Goal: Task Accomplishment & Management: Use online tool/utility

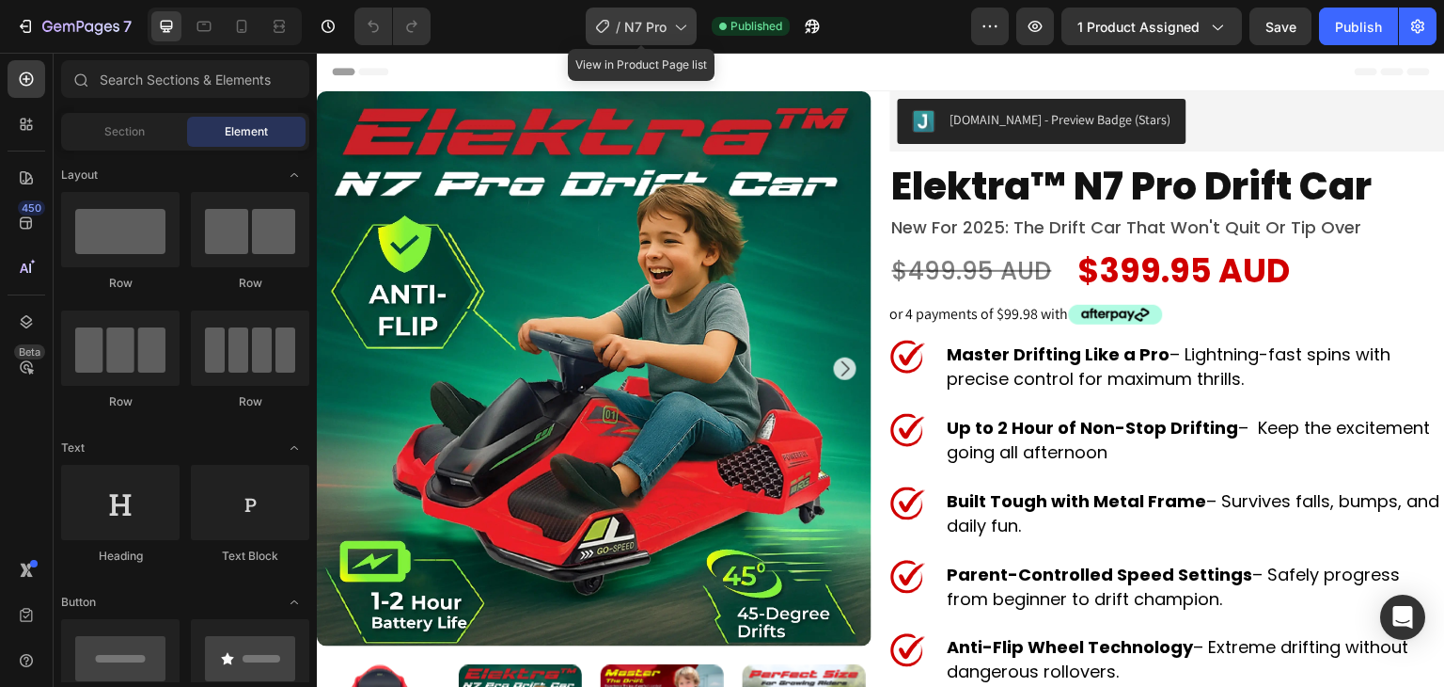
click at [626, 17] on span "N7 Pro" at bounding box center [645, 27] width 42 height 20
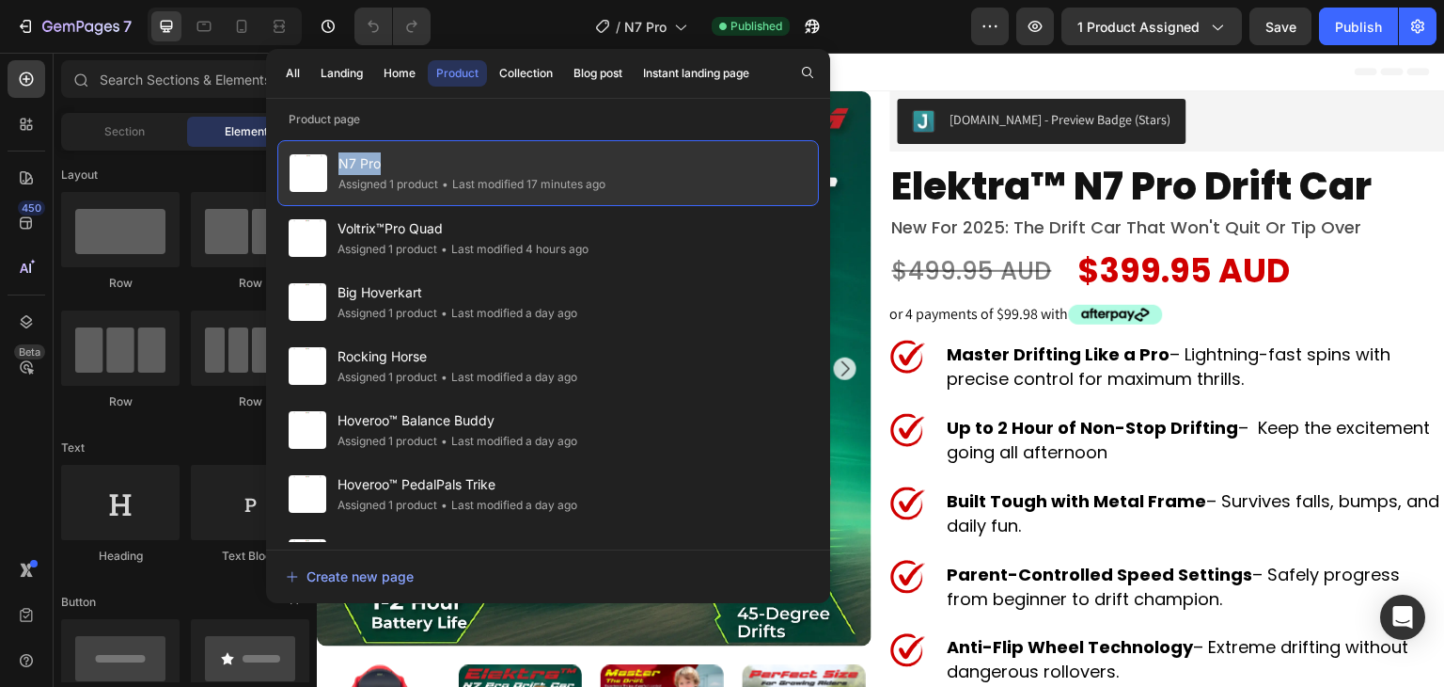
drag, startPoint x: 384, startPoint y: 161, endPoint x: 336, endPoint y: 156, distance: 48.2
click at [336, 156] on div "N7 Pro Assigned 1 product • Last modified 17 minutes ago" at bounding box center [548, 173] width 542 height 66
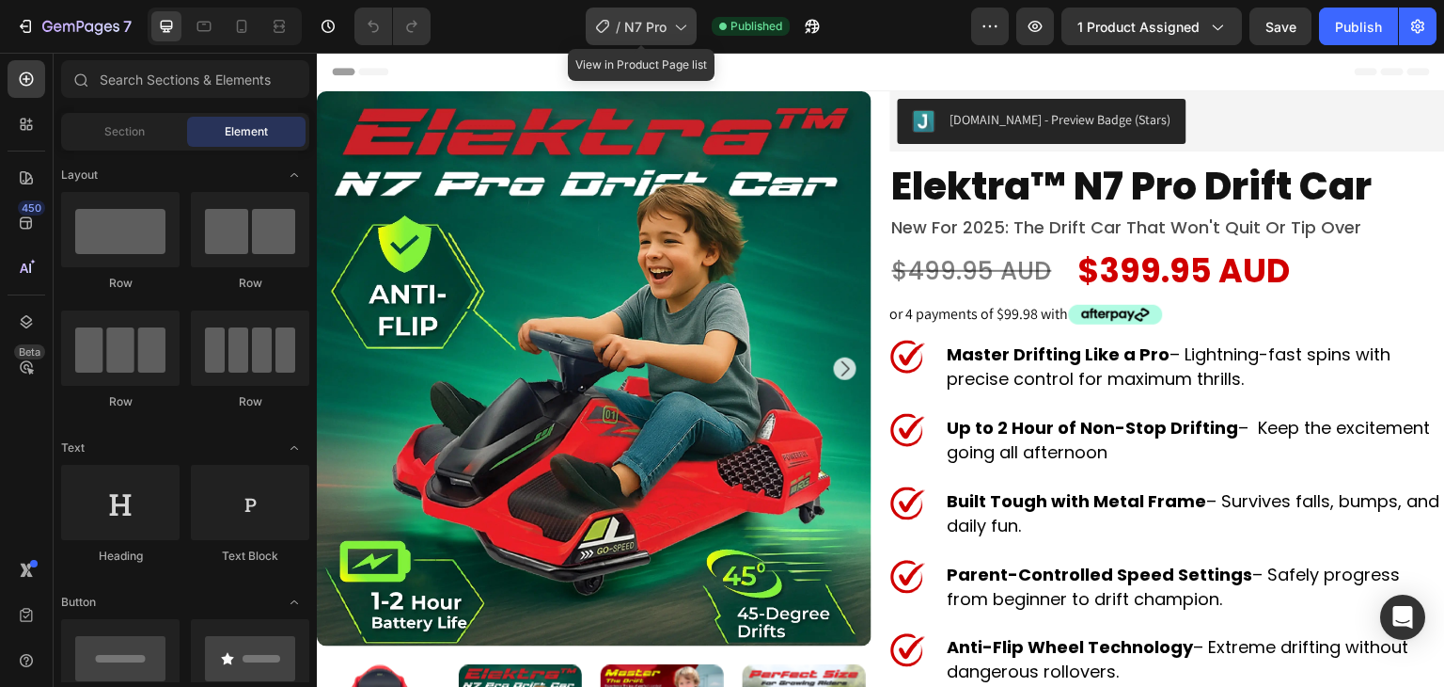
click at [645, 27] on span "N7 Pro" at bounding box center [645, 27] width 42 height 20
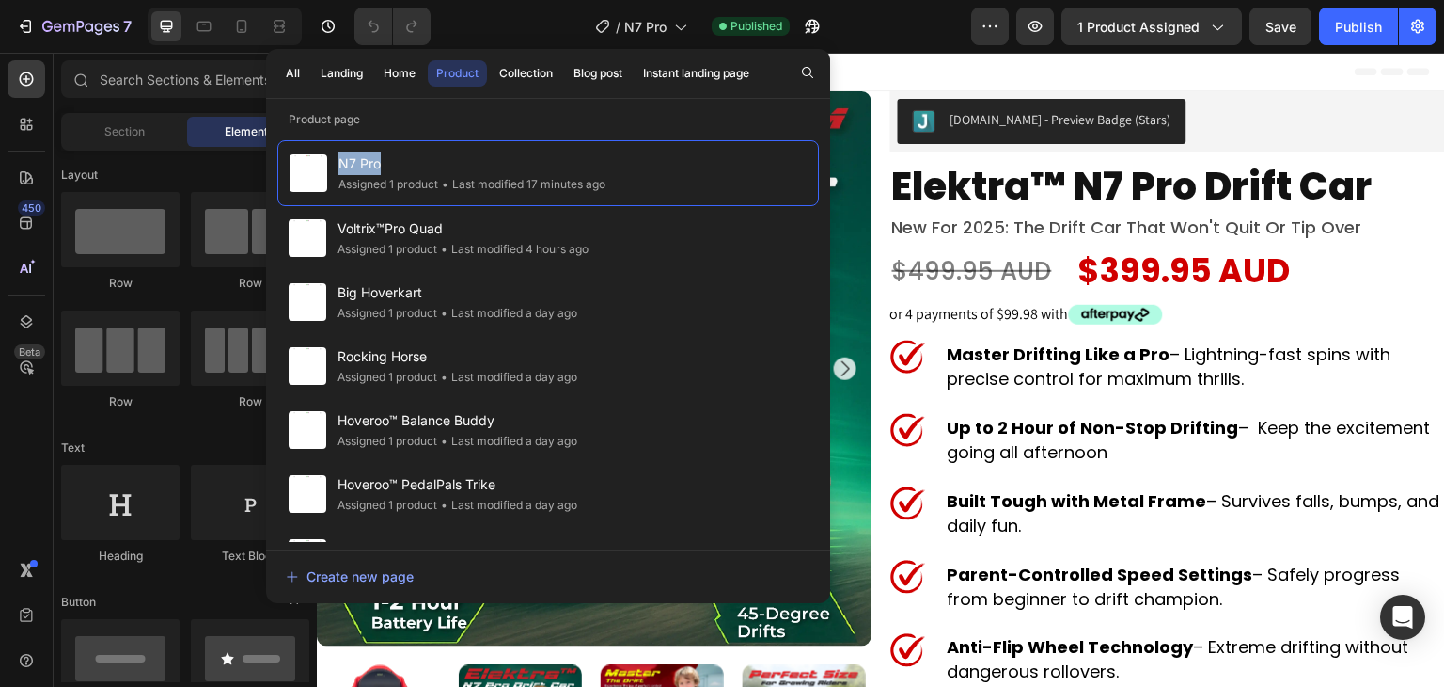
copy span "N7 Pro"
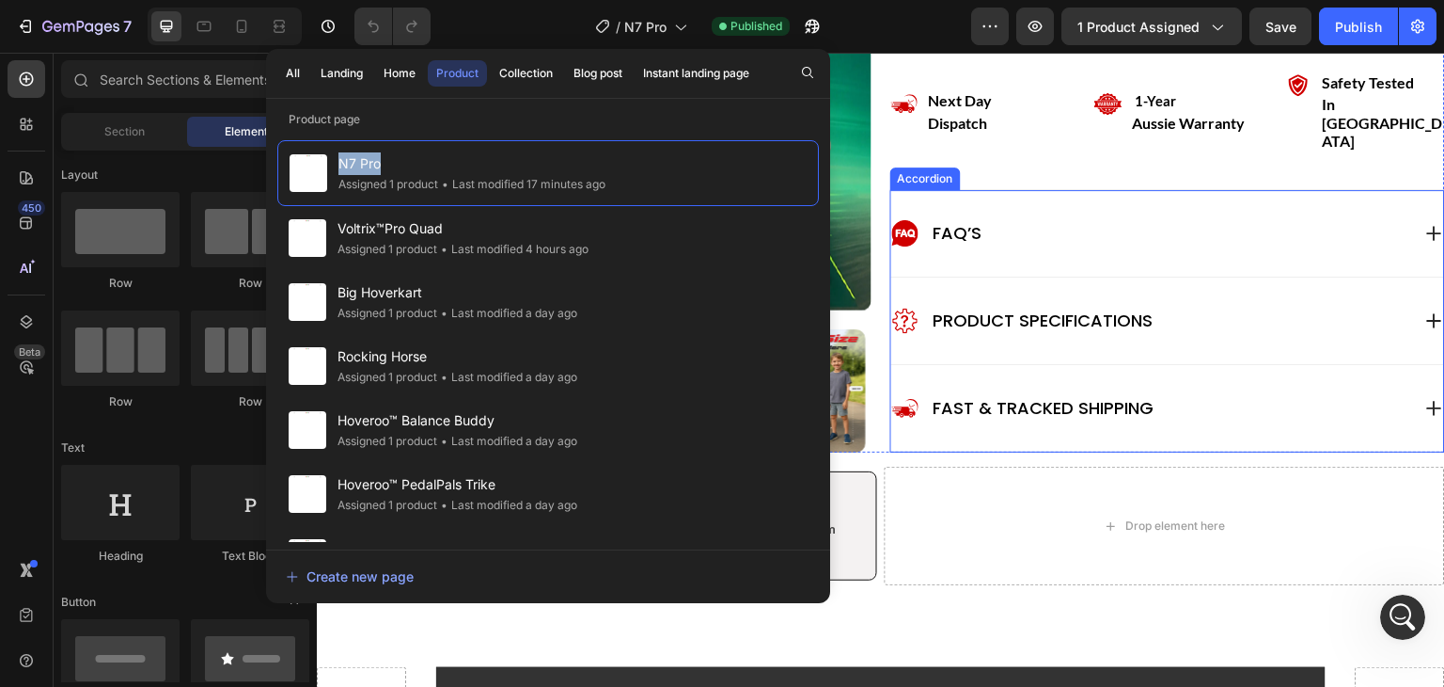
scroll to position [1254, 0]
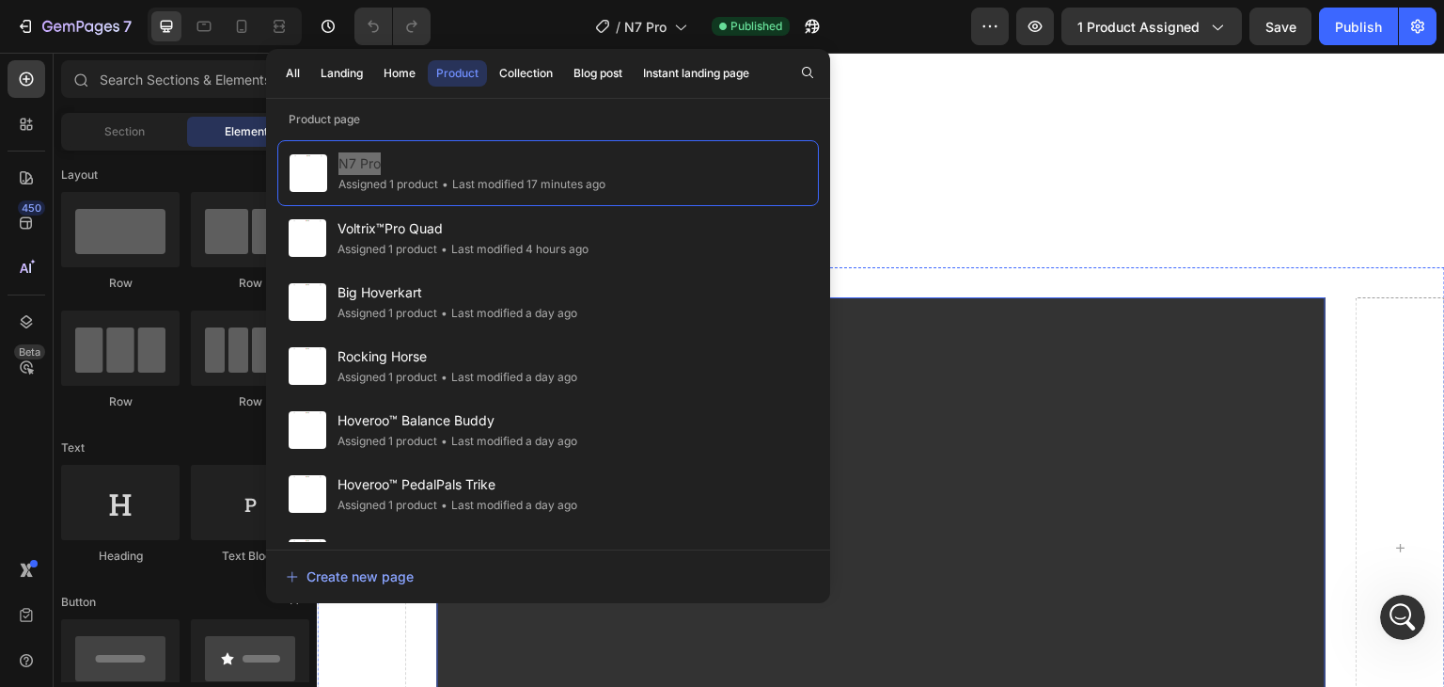
scroll to position [2006, 0]
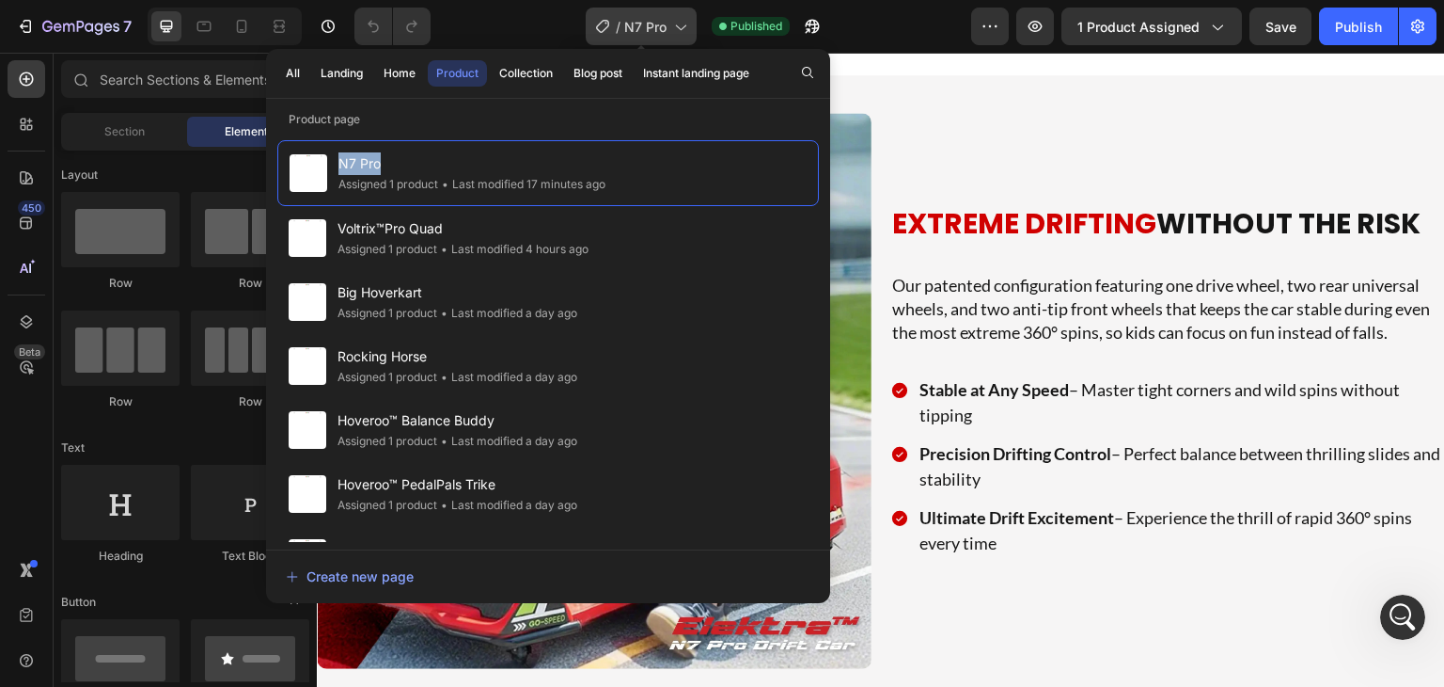
click at [633, 24] on span "N7 Pro" at bounding box center [645, 27] width 42 height 20
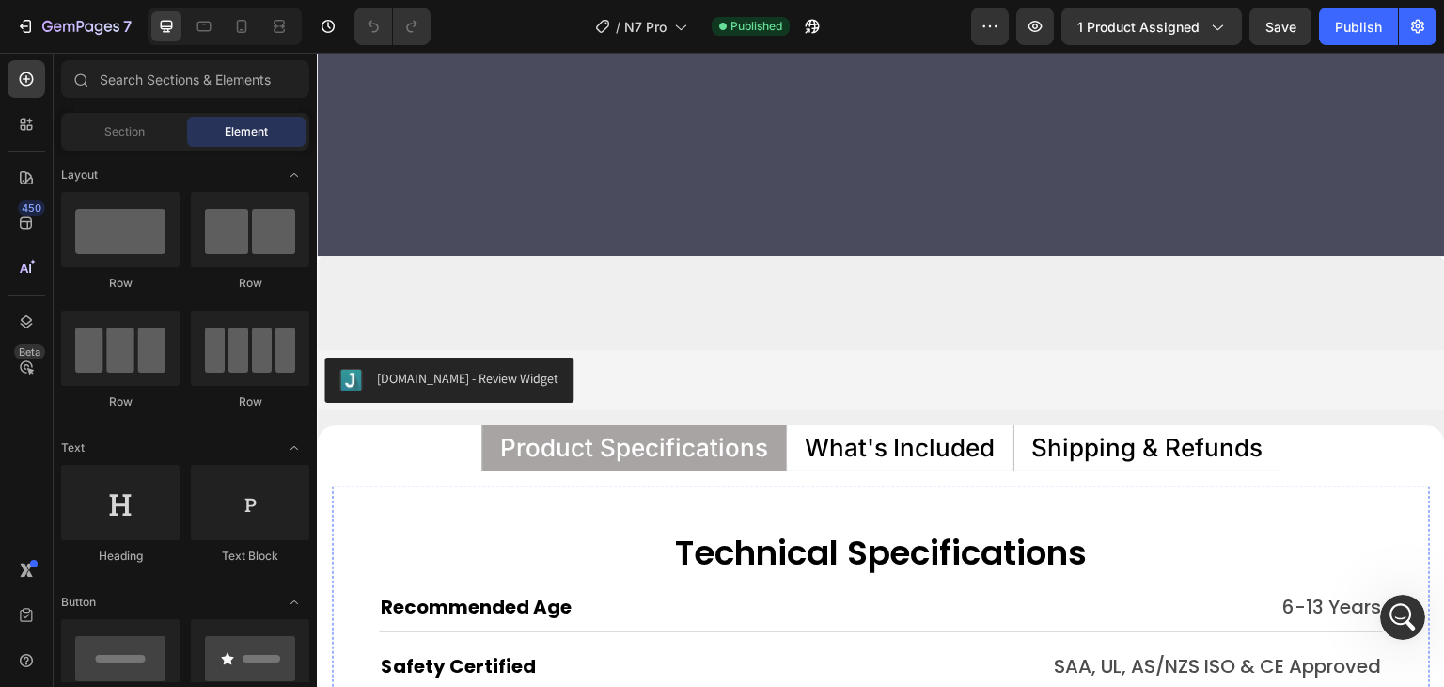
scroll to position [8401, 0]
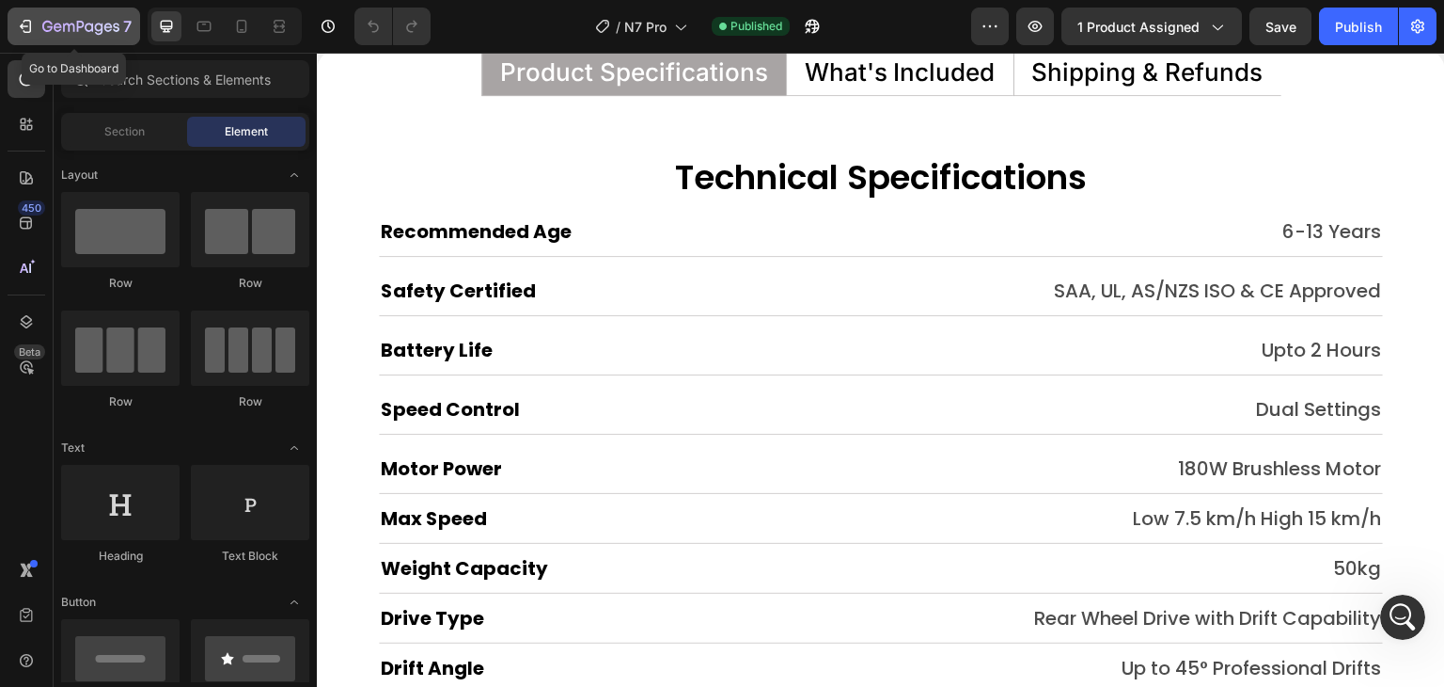
click at [23, 35] on icon "button" at bounding box center [25, 26] width 19 height 19
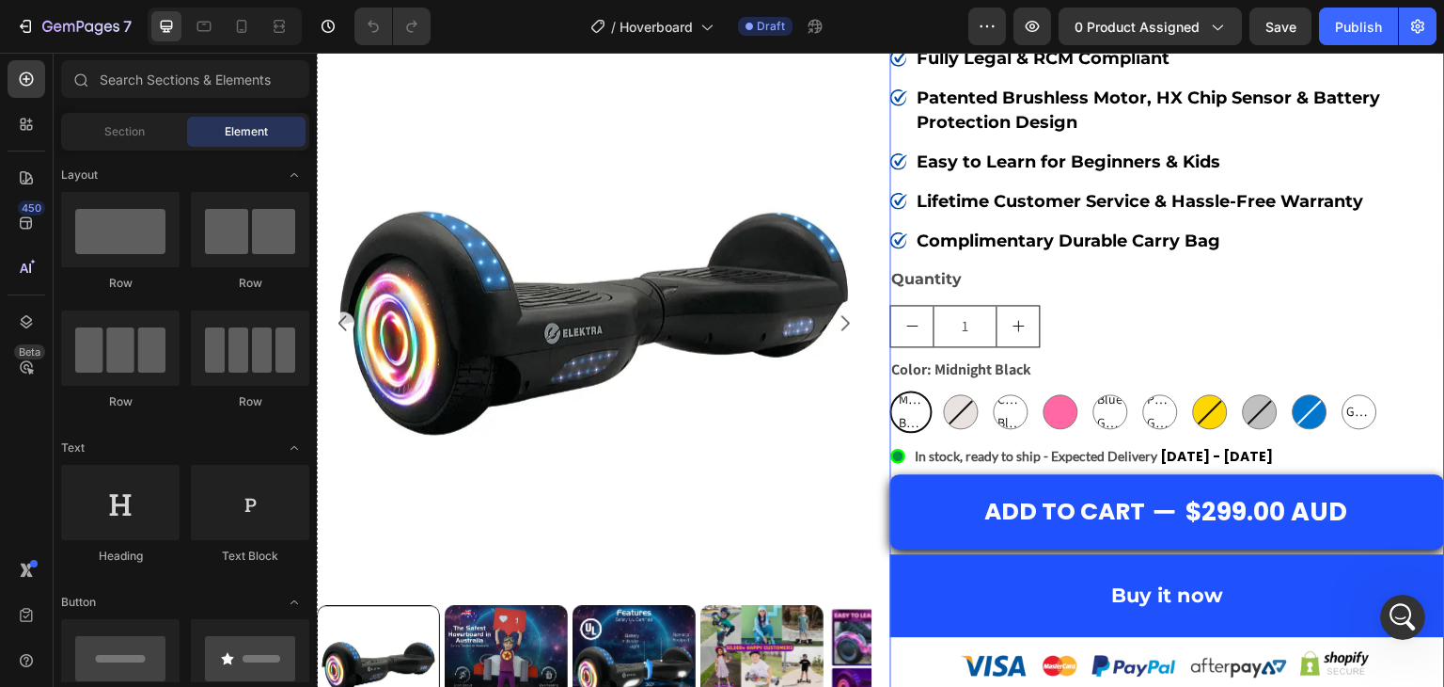
scroll to position [376, 0]
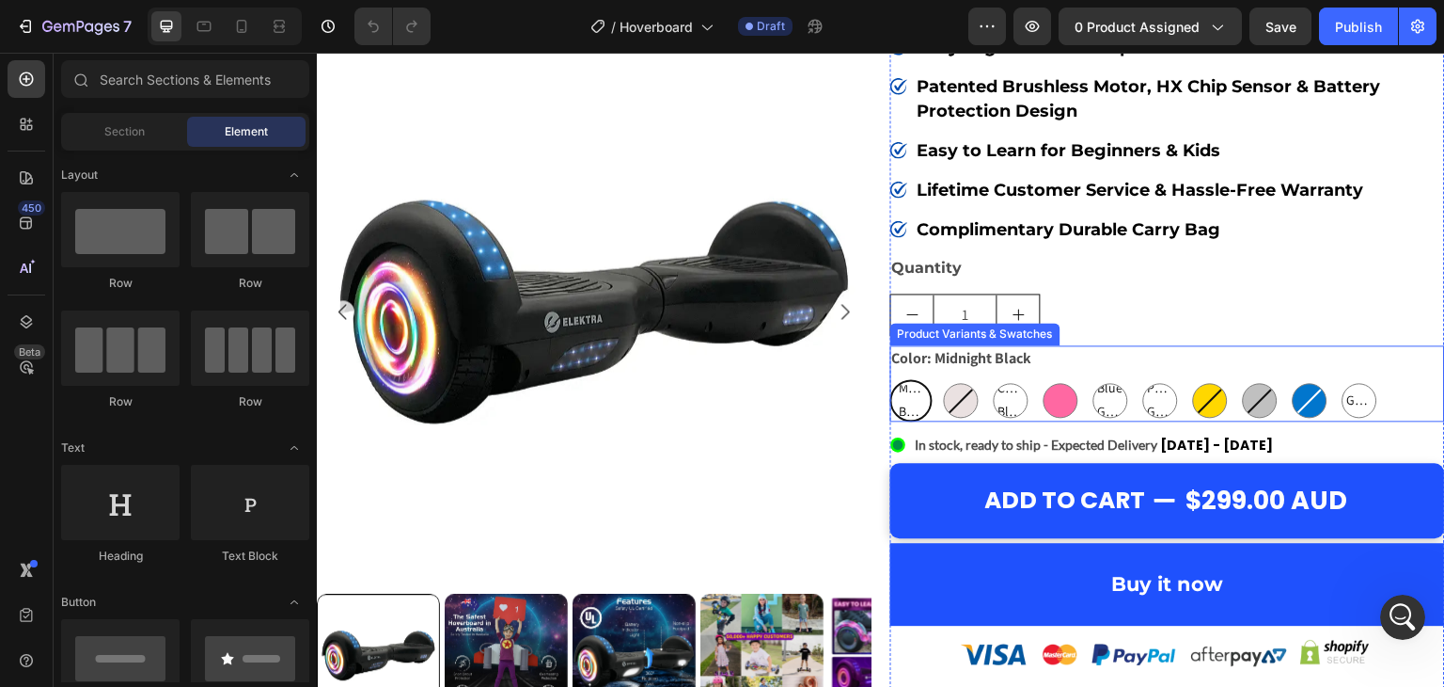
click at [1017, 412] on Black "Carbon Black" at bounding box center [1011, 400] width 42 height 42
click at [990, 379] on input "Carbon Black Carbon Black Carbon Black" at bounding box center [989, 378] width 1 height 1
radio input "true"
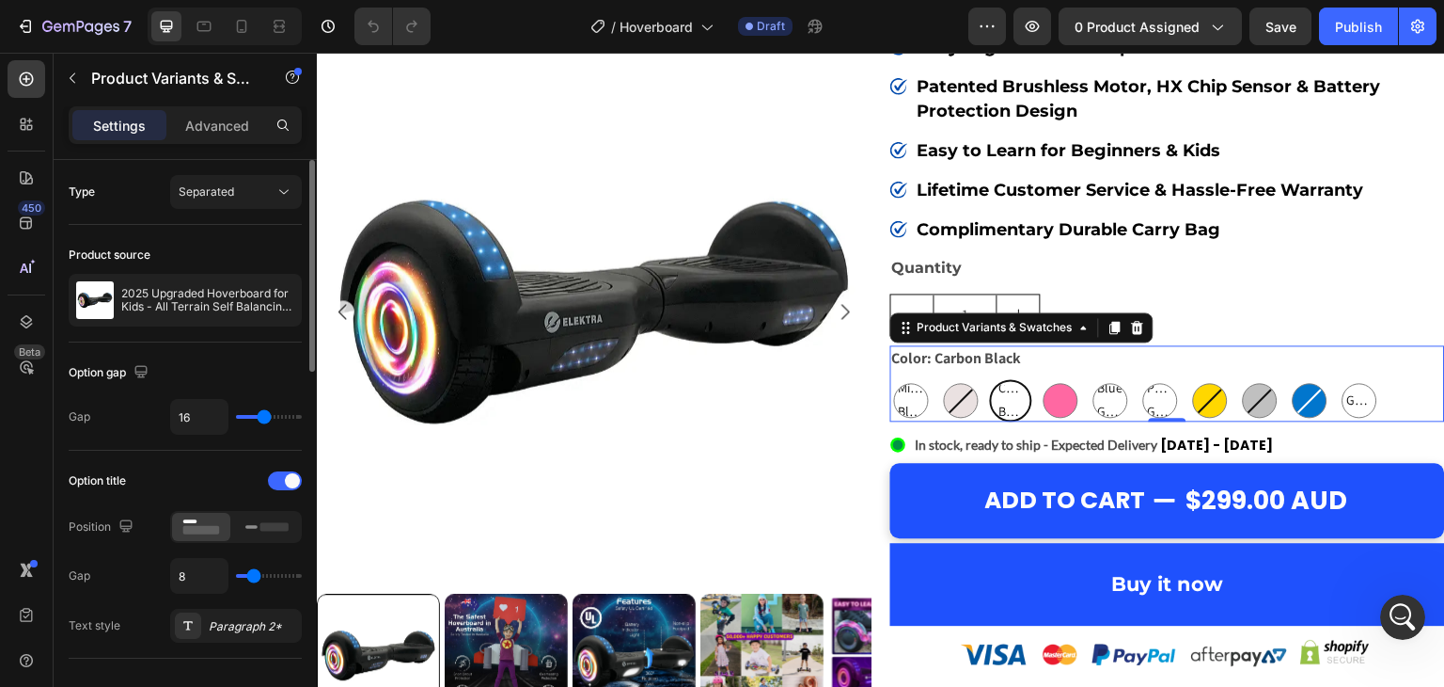
scroll to position [251, 0]
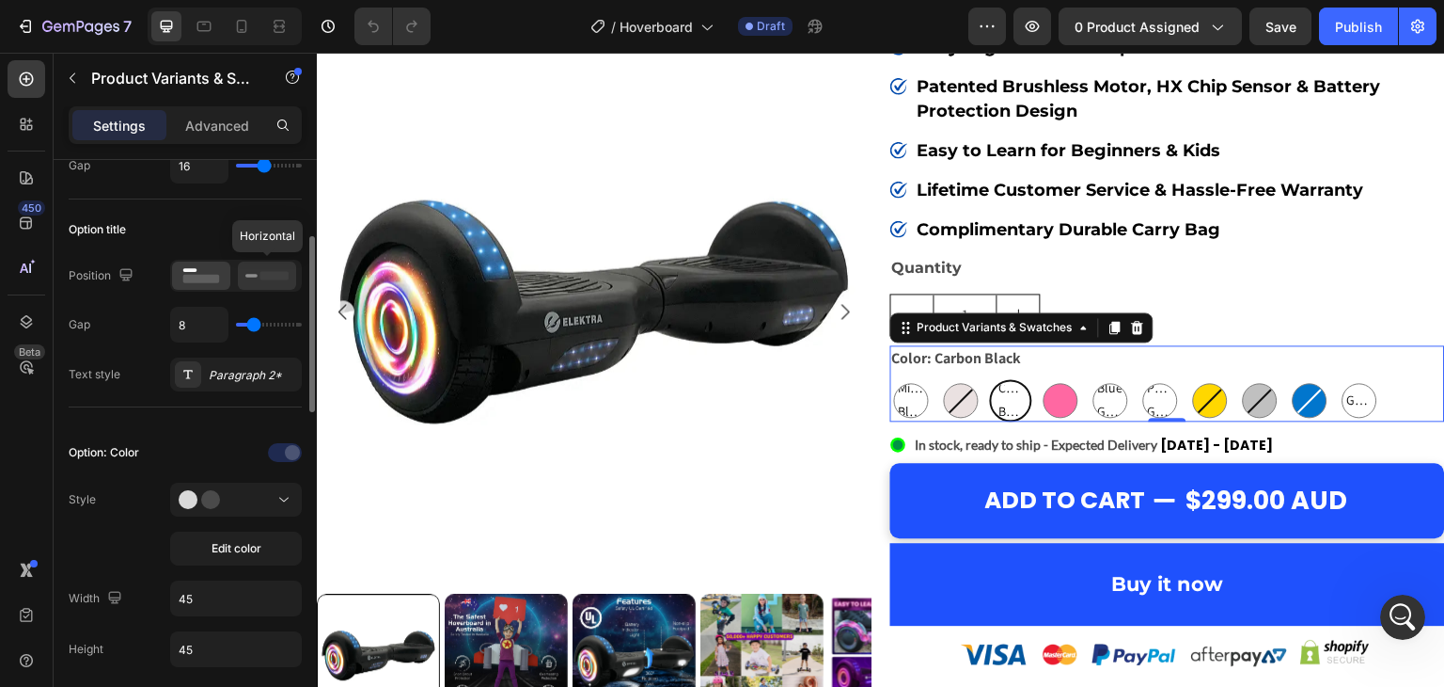
click at [267, 279] on icon at bounding box center [266, 275] width 43 height 21
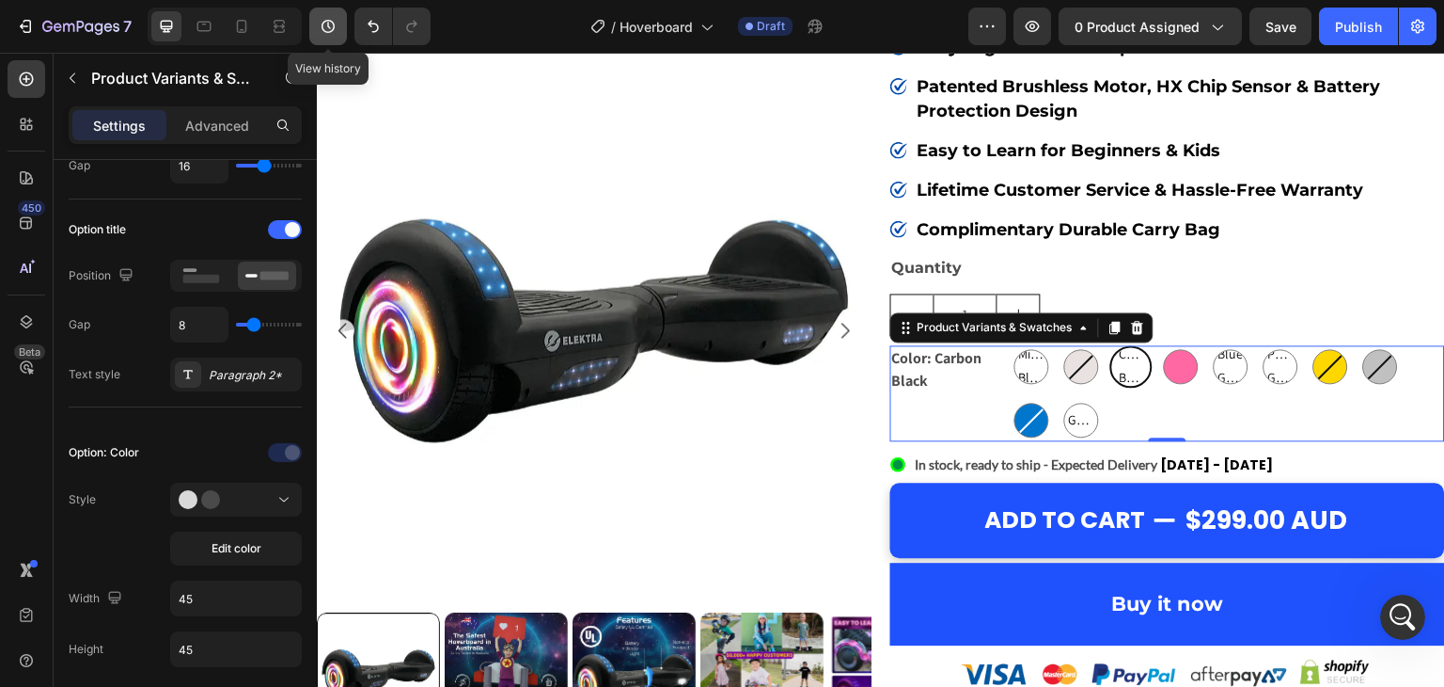
click at [339, 24] on button "button" at bounding box center [328, 27] width 38 height 38
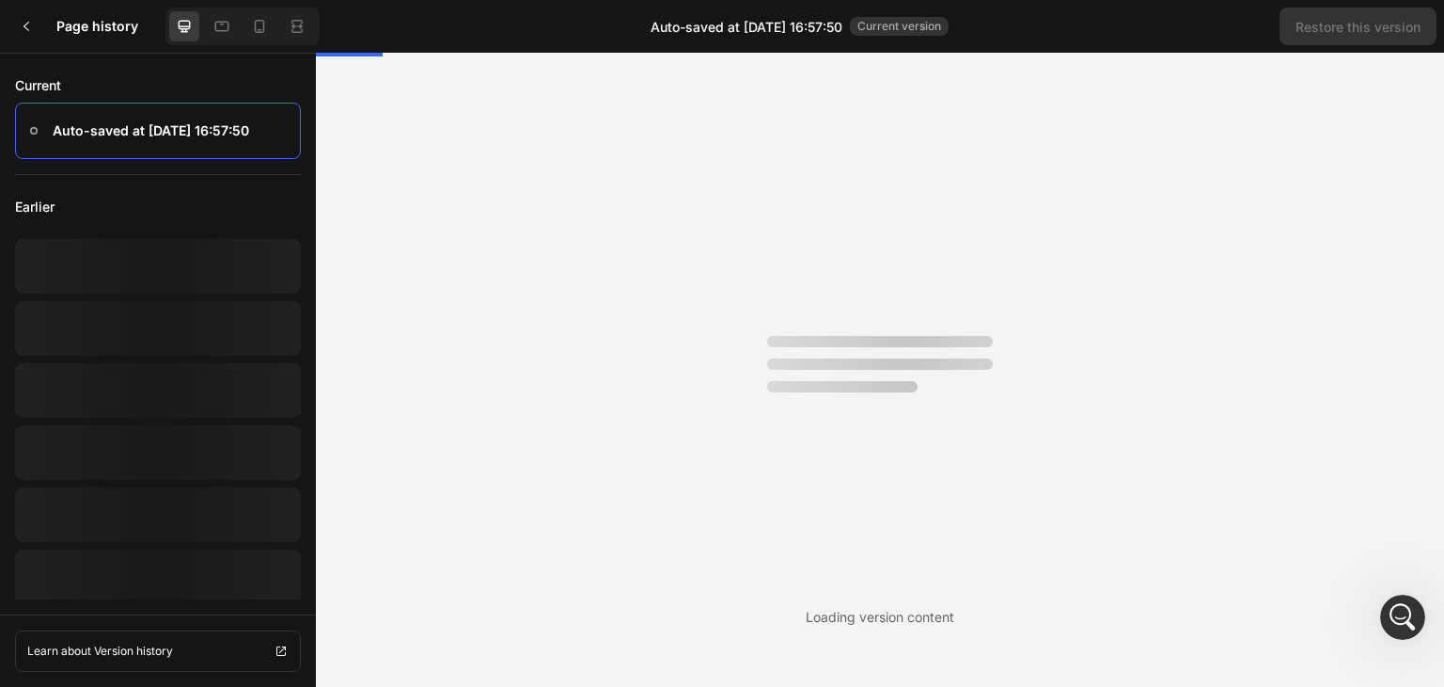
click at [29, 26] on icon at bounding box center [26, 26] width 15 height 15
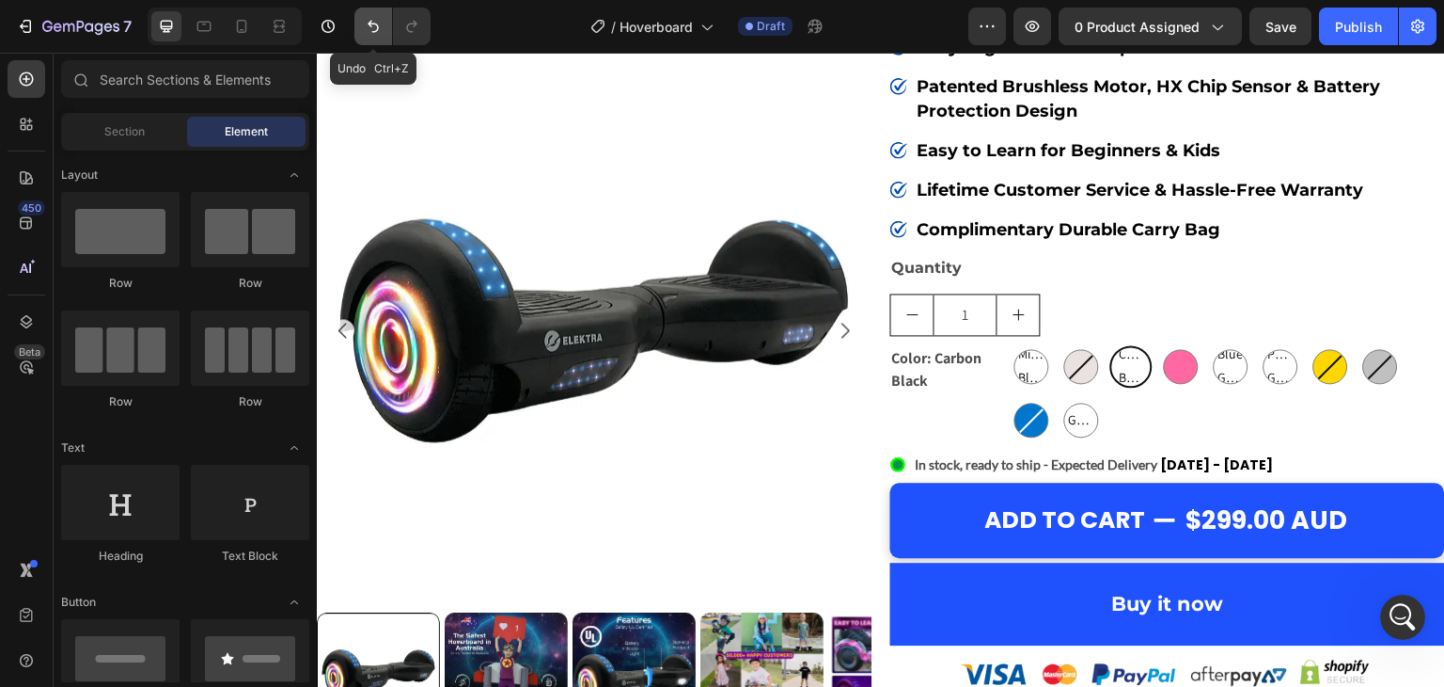
click at [371, 24] on icon "Undo/Redo" at bounding box center [373, 27] width 11 height 12
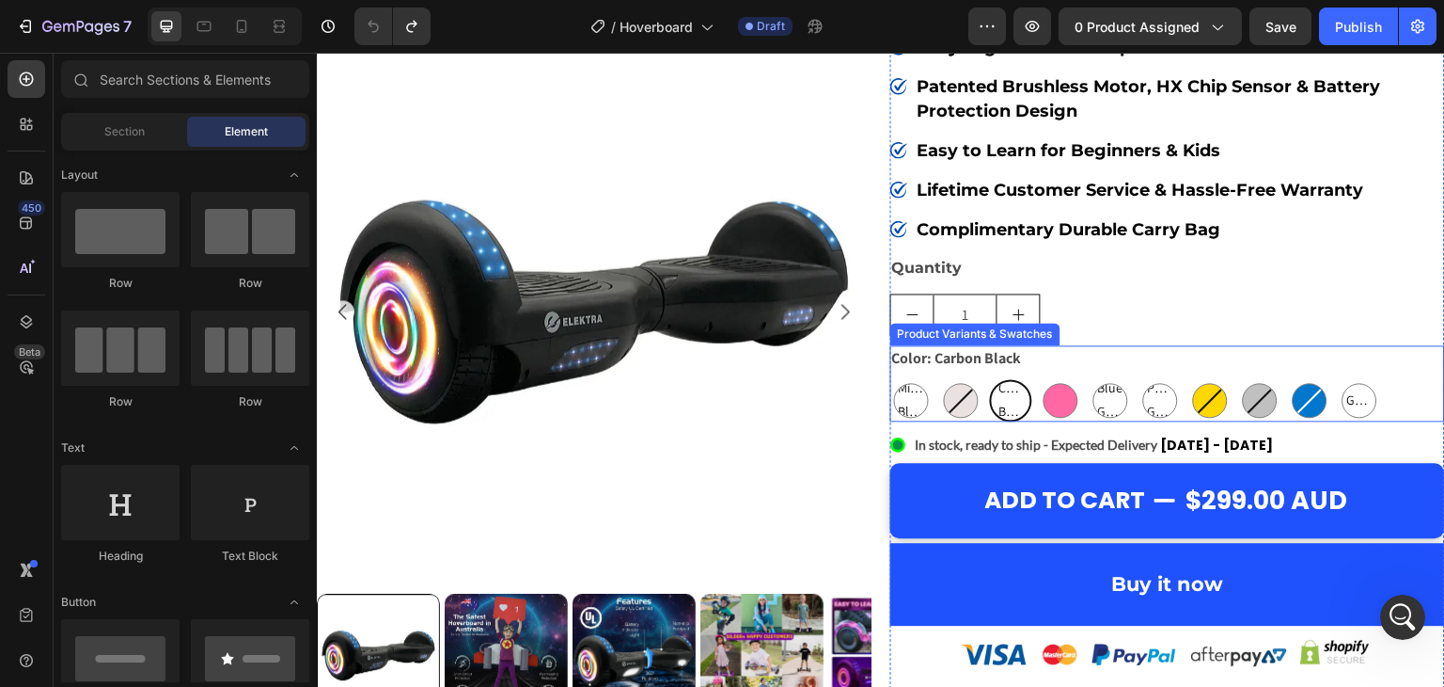
click at [1032, 379] on div "Midnight Black Midnight Black Midnight Black White White Carbon Black Carbon Bl…" at bounding box center [1168, 400] width 555 height 42
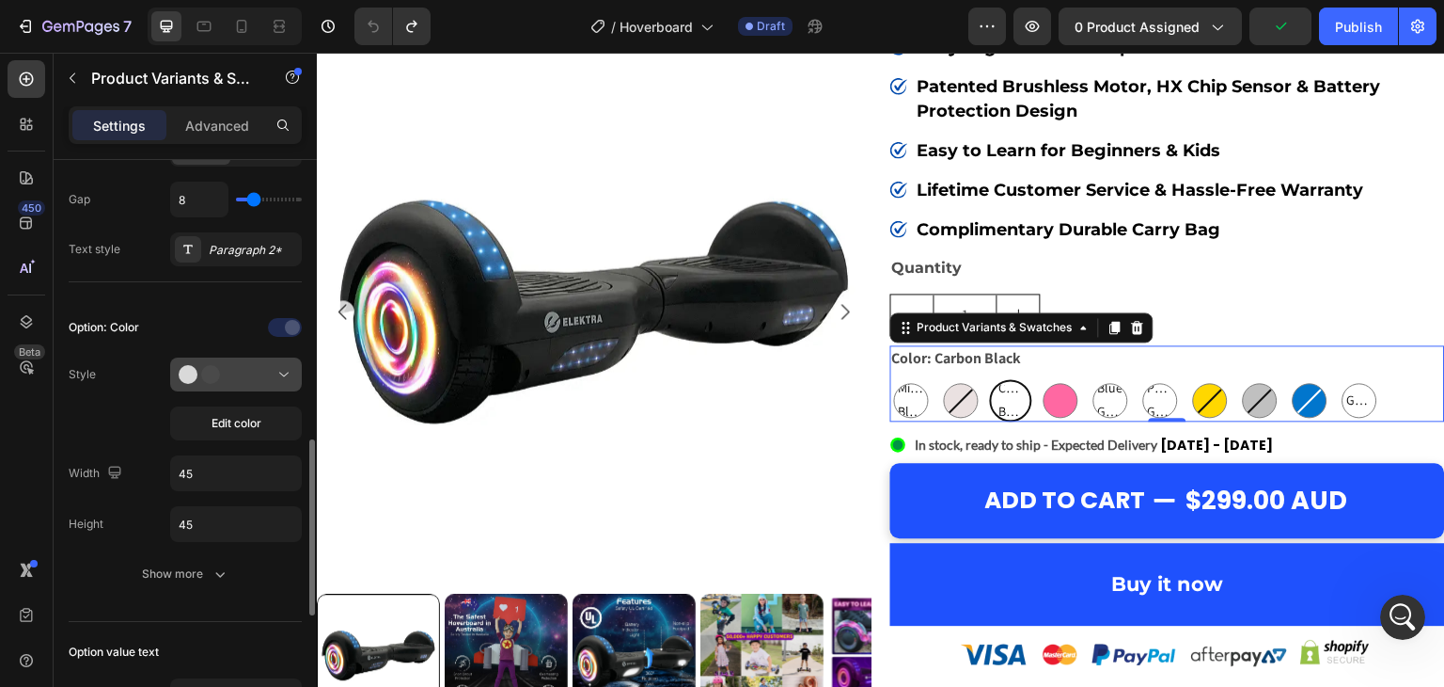
scroll to position [502, 0]
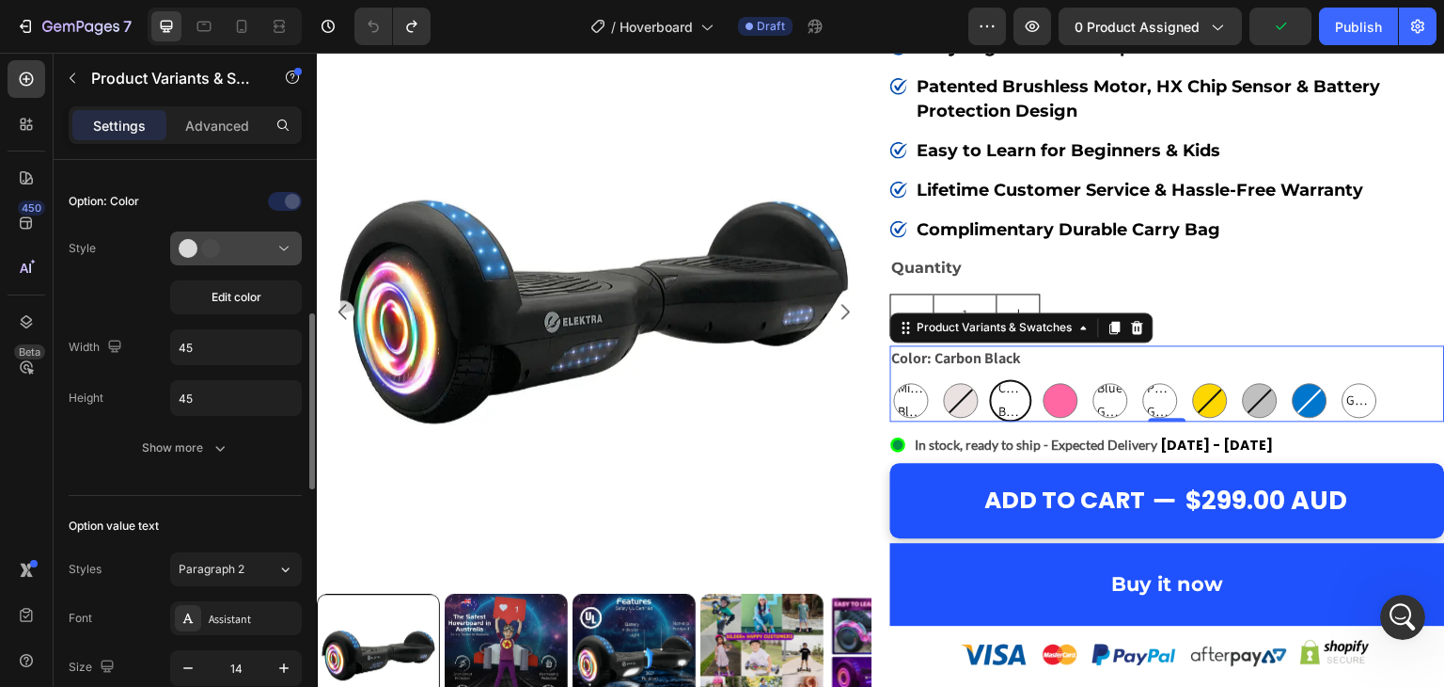
click at [286, 246] on icon at bounding box center [283, 248] width 9 height 5
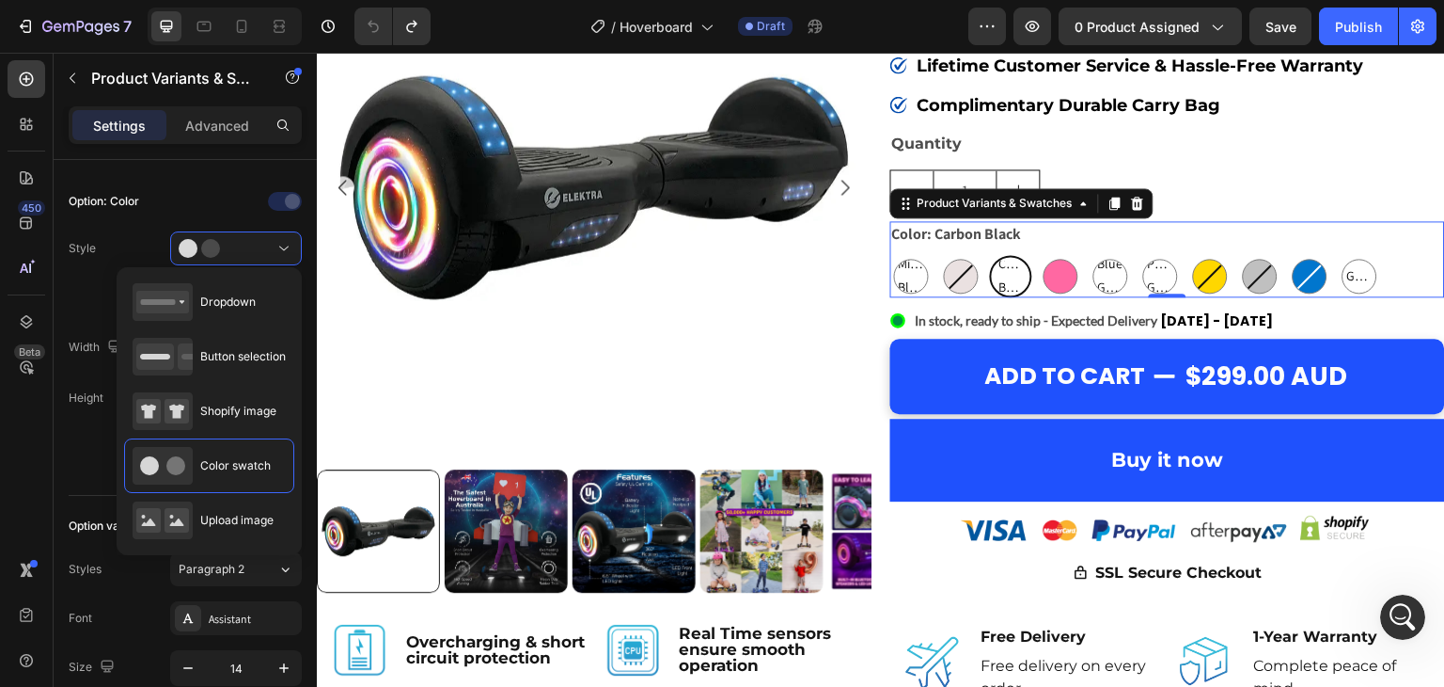
scroll to position [376, 0]
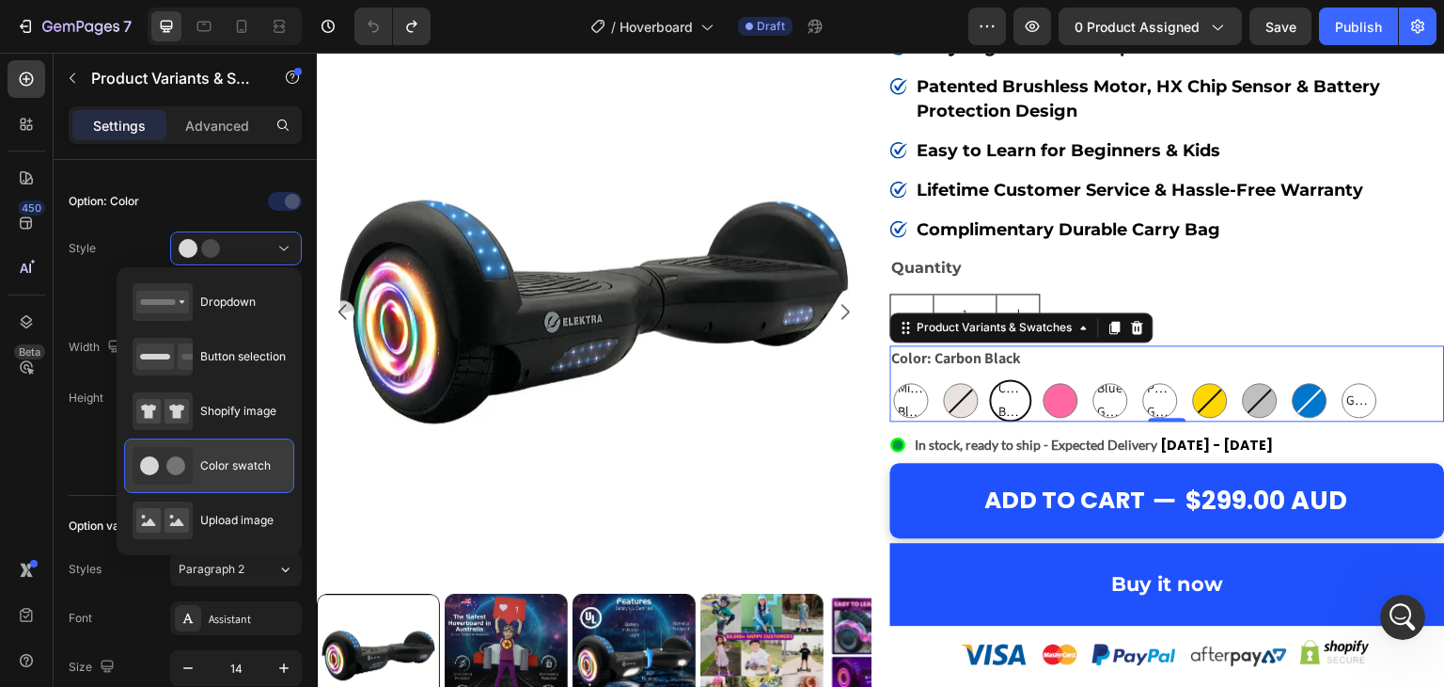
click at [229, 467] on span "Color swatch" at bounding box center [235, 465] width 71 height 17
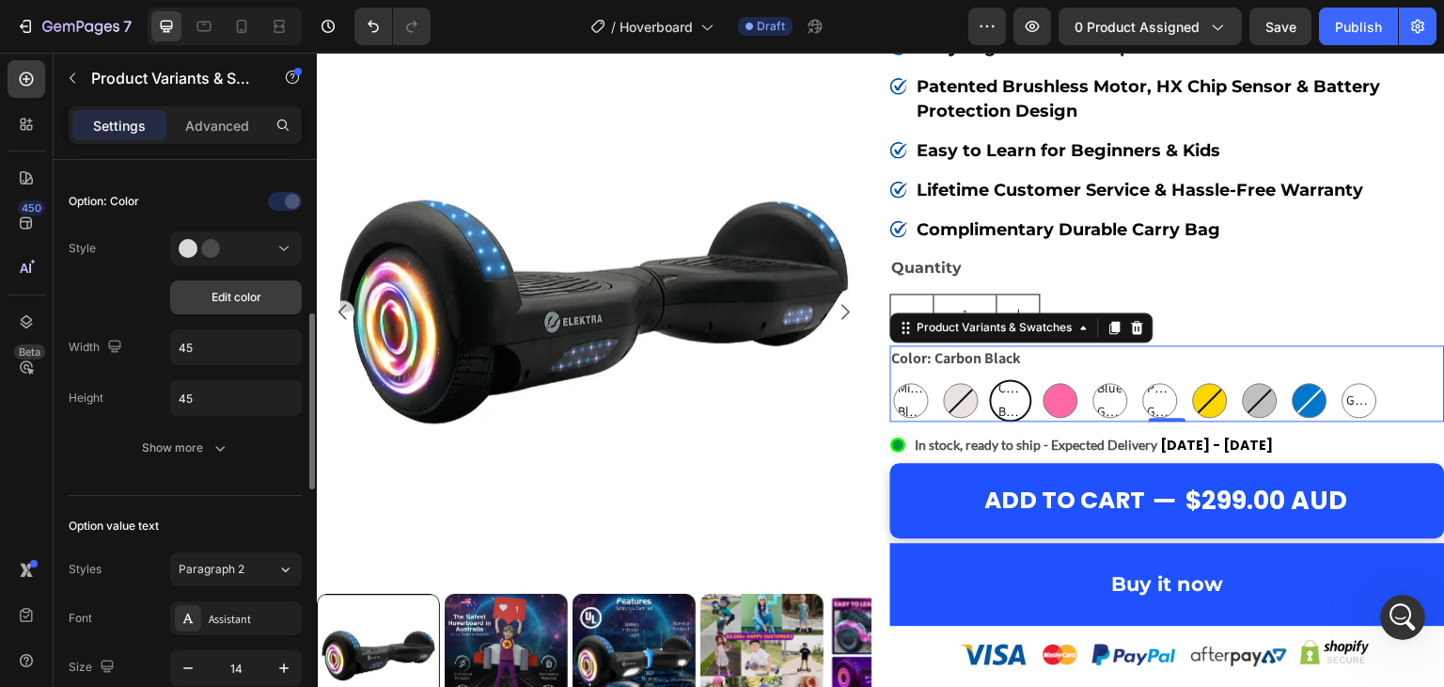
click at [236, 291] on span "Edit color" at bounding box center [237, 297] width 50 height 17
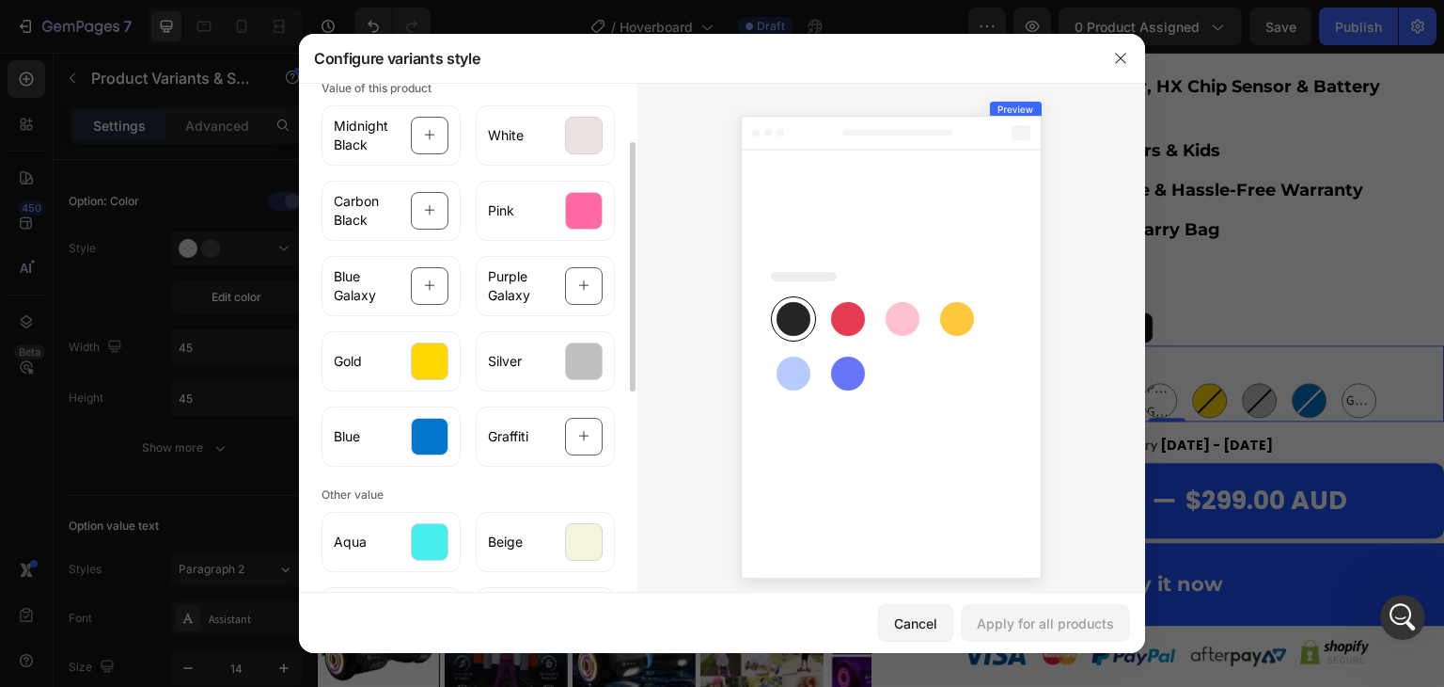
scroll to position [0, 0]
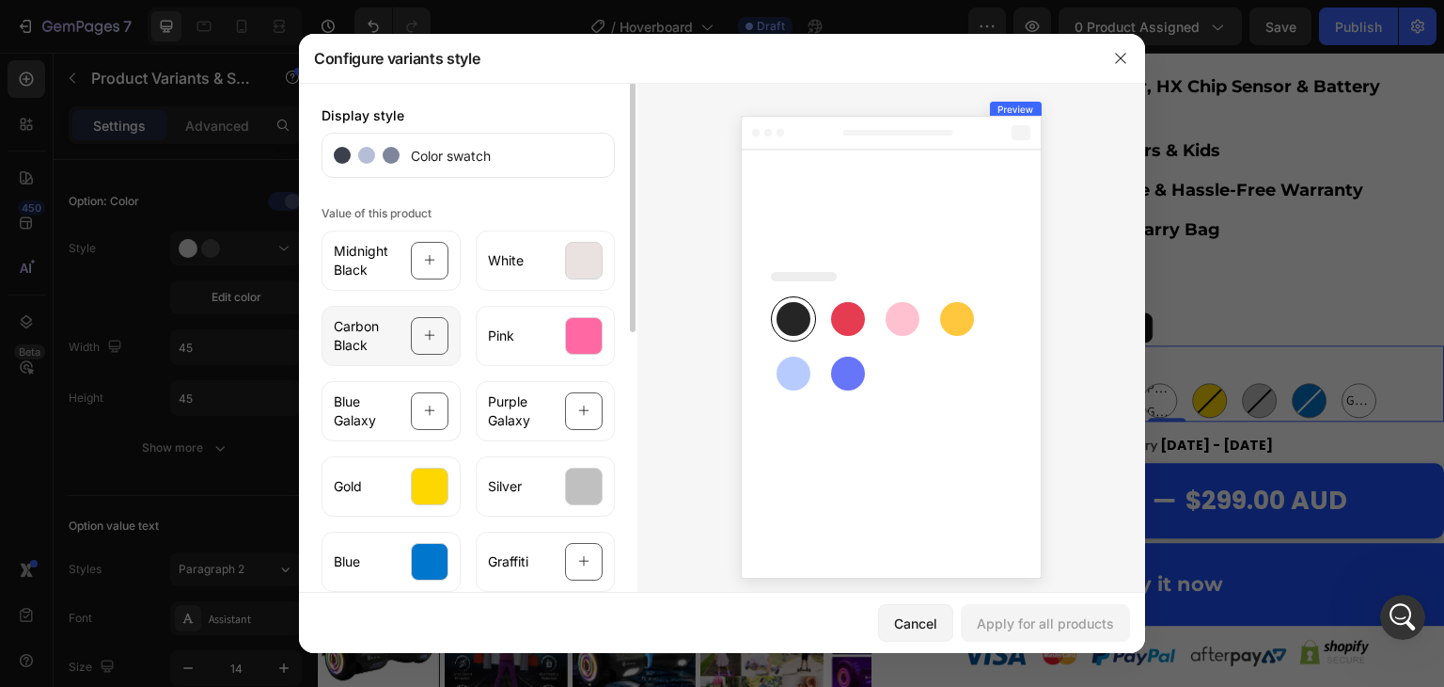
click at [426, 341] on icon at bounding box center [430, 336] width 12 height 36
click at [445, 328] on div "Carbon Black" at bounding box center [391, 336] width 139 height 60
click at [500, 201] on div "Value of this product Midnight Black White Carbon Black Pink Blue Galaxy Purple…" at bounding box center [468, 395] width 293 height 391
click at [1121, 56] on icon "button" at bounding box center [1120, 58] width 15 height 15
